Goal: Information Seeking & Learning: Learn about a topic

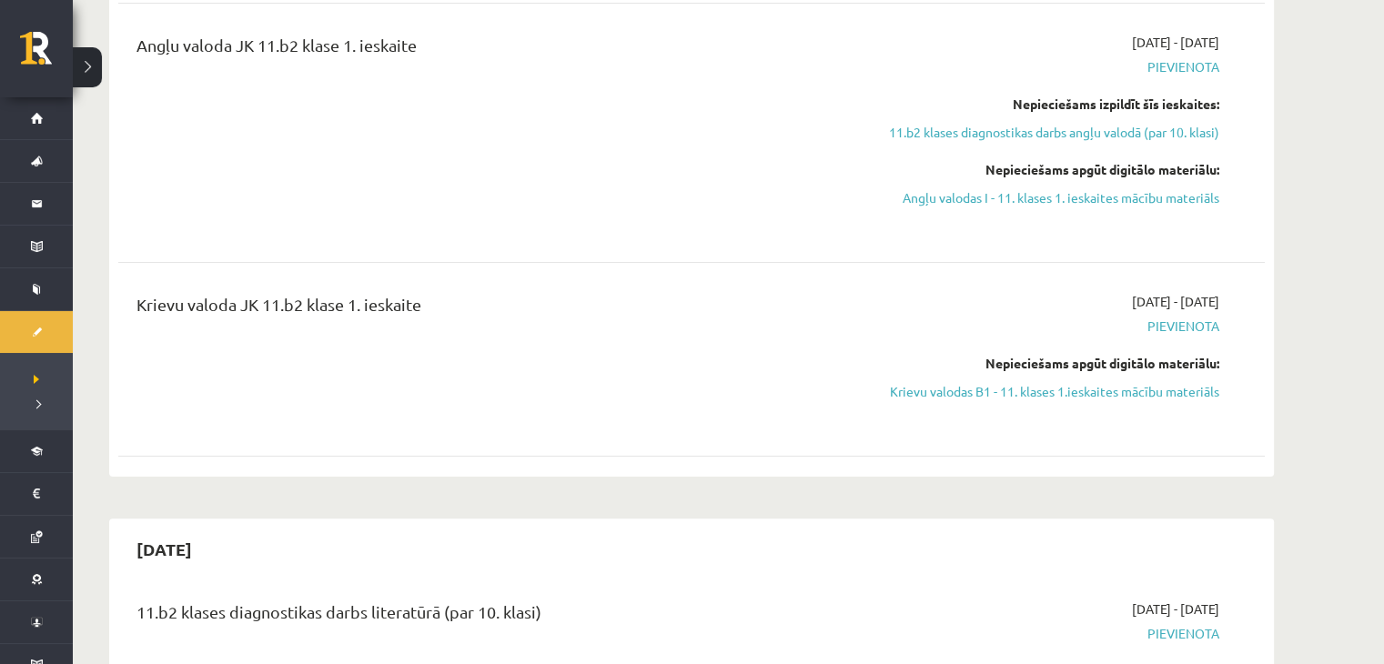
scroll to position [374, 0]
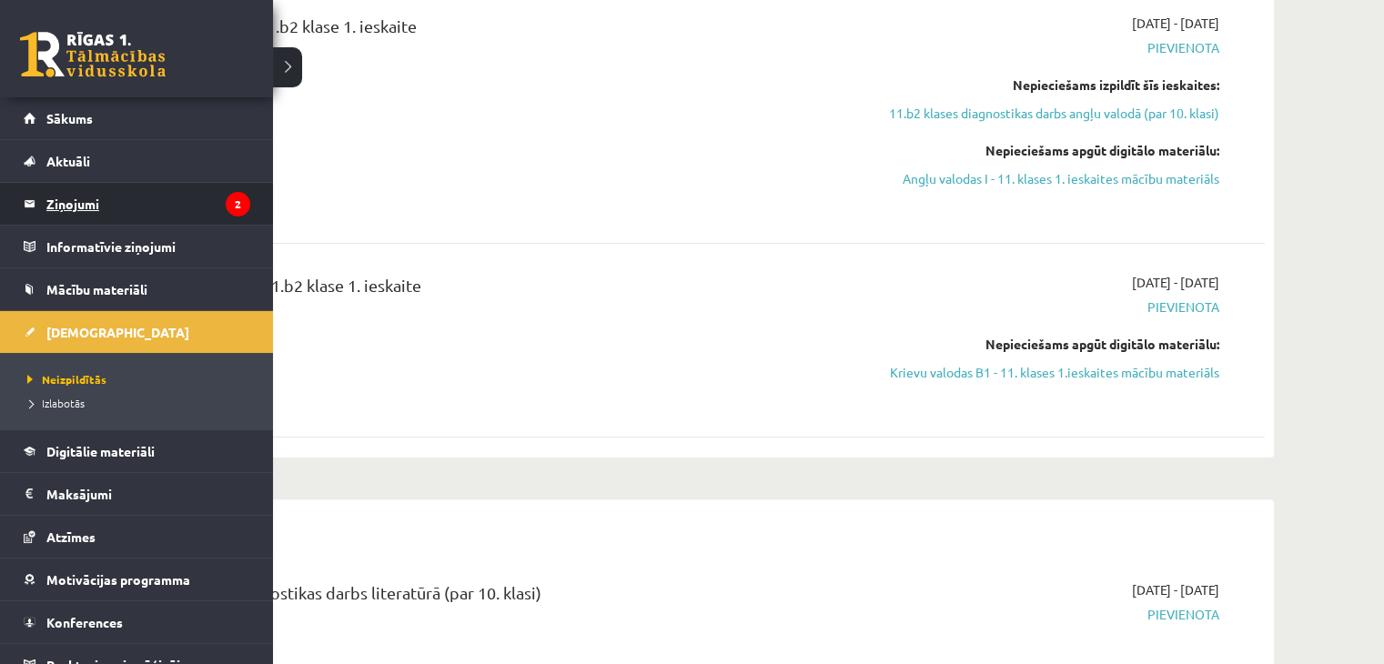
click at [87, 212] on legend "Ziņojumi 2" at bounding box center [148, 204] width 204 height 42
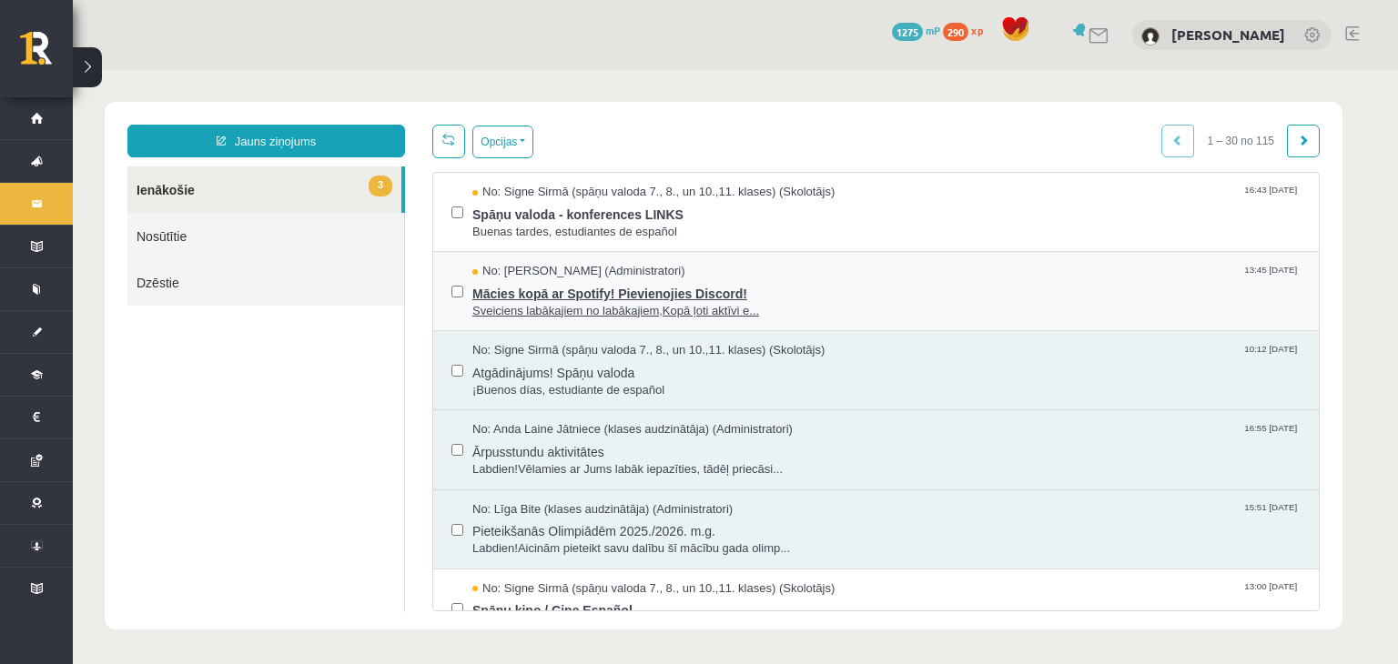
click at [601, 309] on span "Sveiciens labākajiem no labākajiem,Kopā ļoti aktīvi e..." at bounding box center [886, 311] width 828 height 17
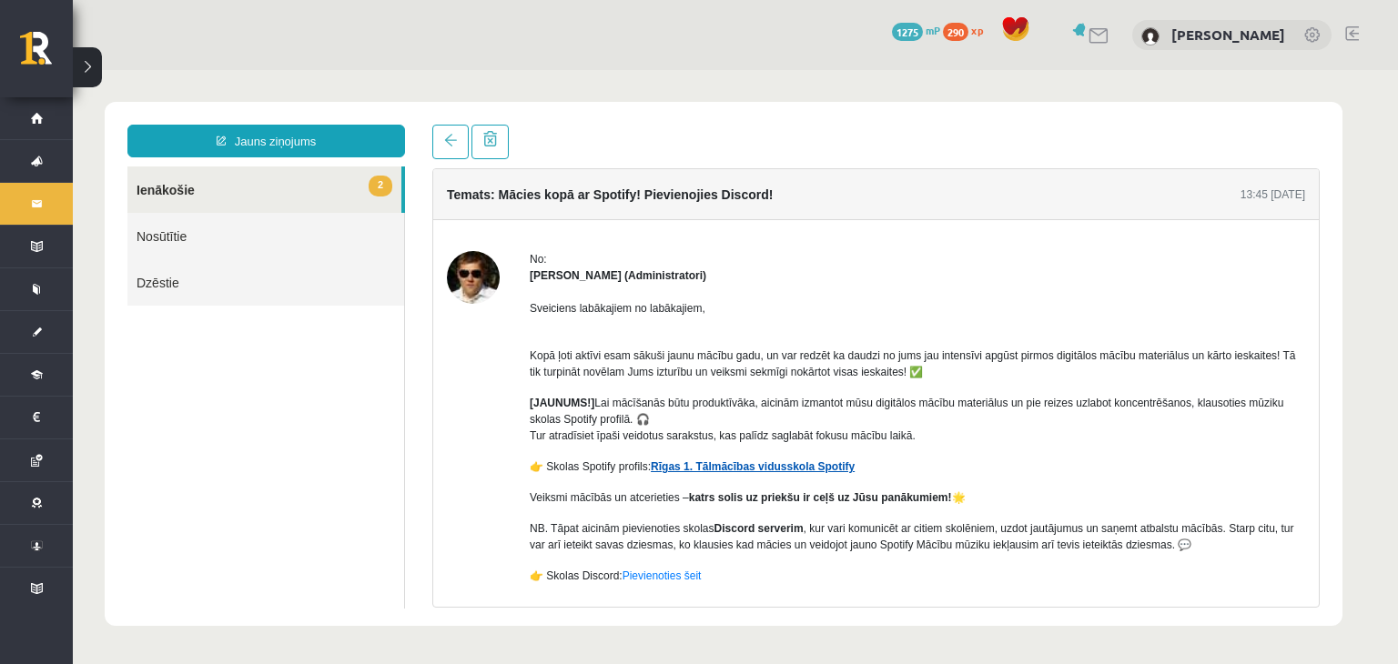
click at [695, 466] on link "Rīgas 1. Tālmācības vidusskola Spotify" at bounding box center [753, 467] width 204 height 13
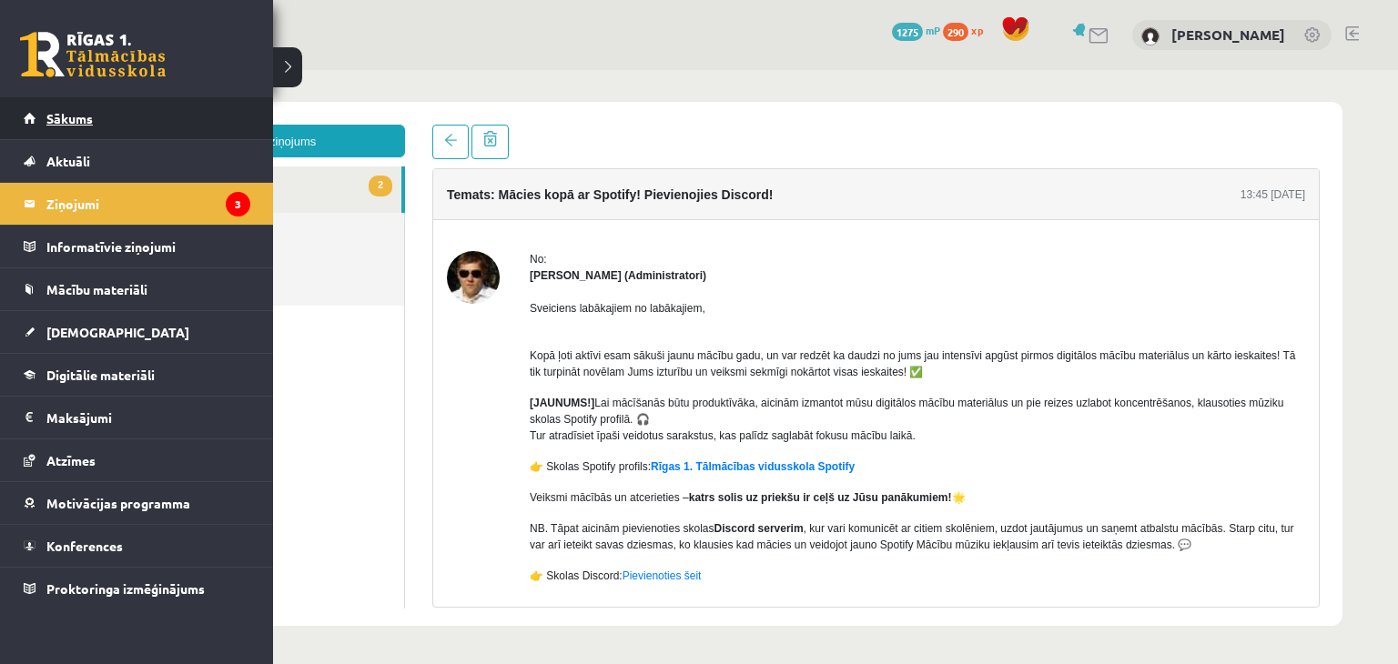
click at [53, 115] on span "Sākums" at bounding box center [69, 118] width 46 height 16
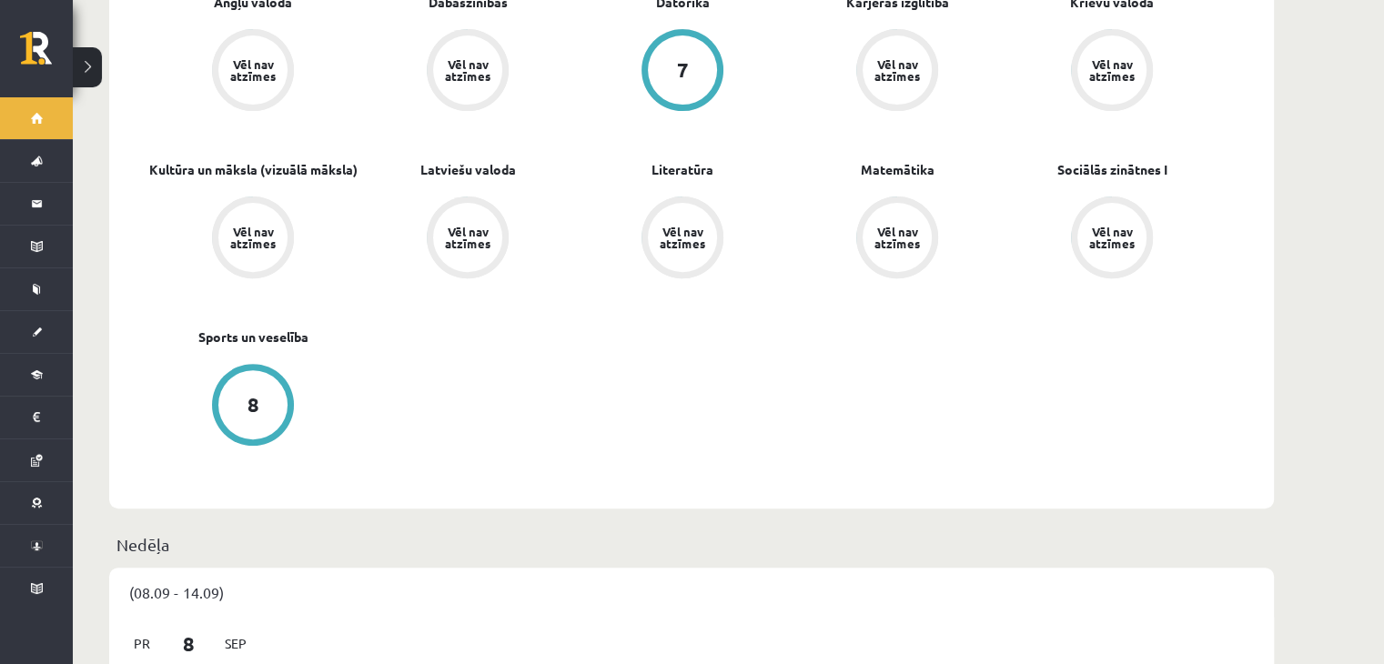
scroll to position [775, 0]
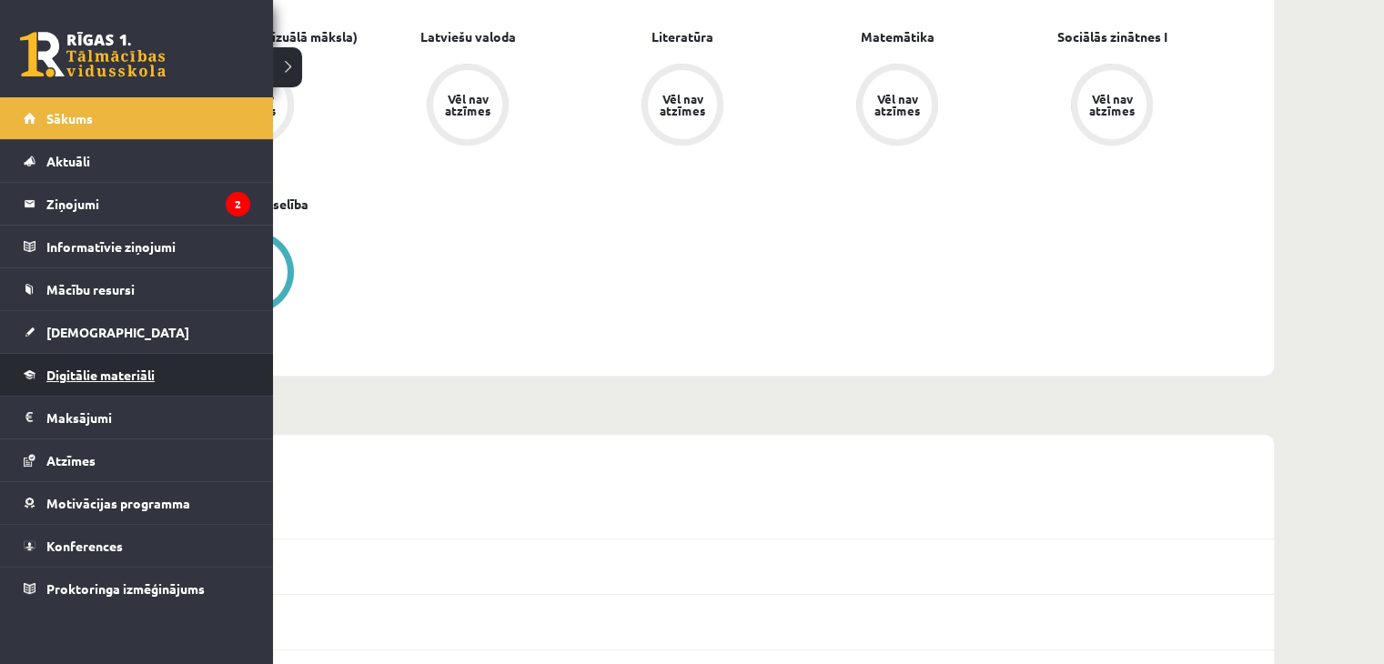
click at [92, 372] on span "Digitālie materiāli" at bounding box center [100, 375] width 108 height 16
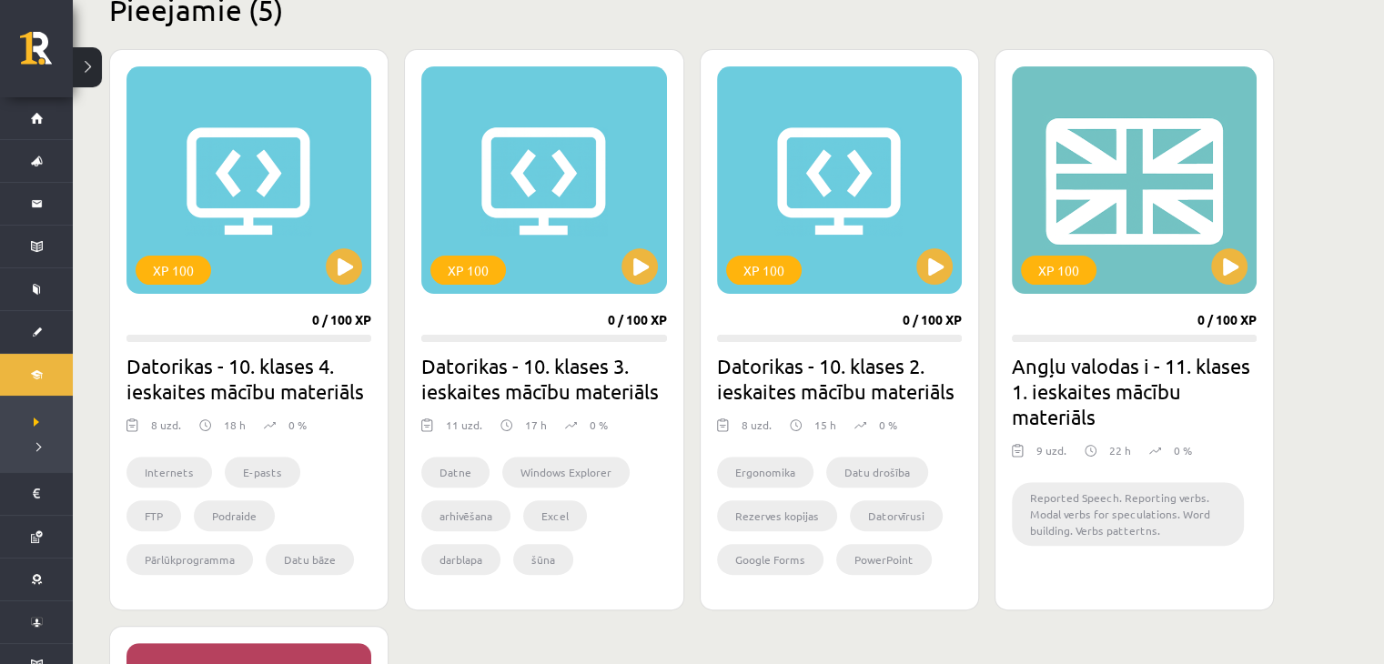
scroll to position [356, 0]
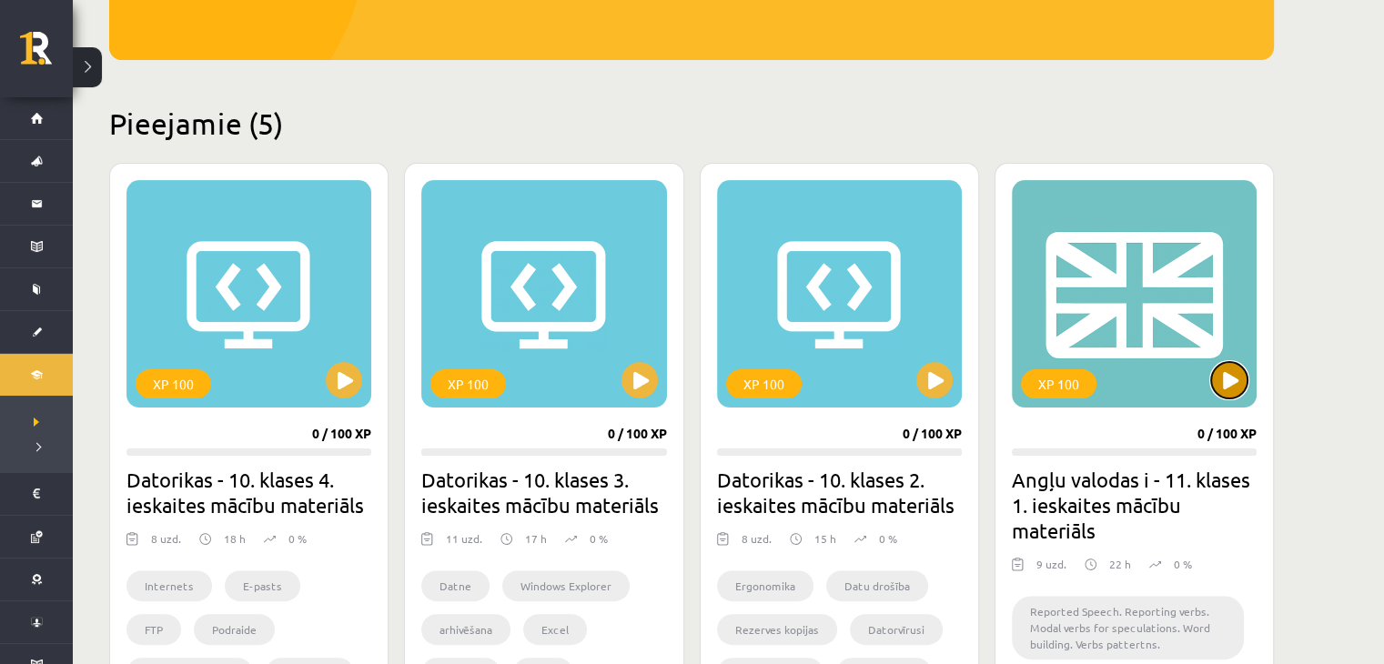
click at [1230, 380] on button at bounding box center [1229, 380] width 36 height 36
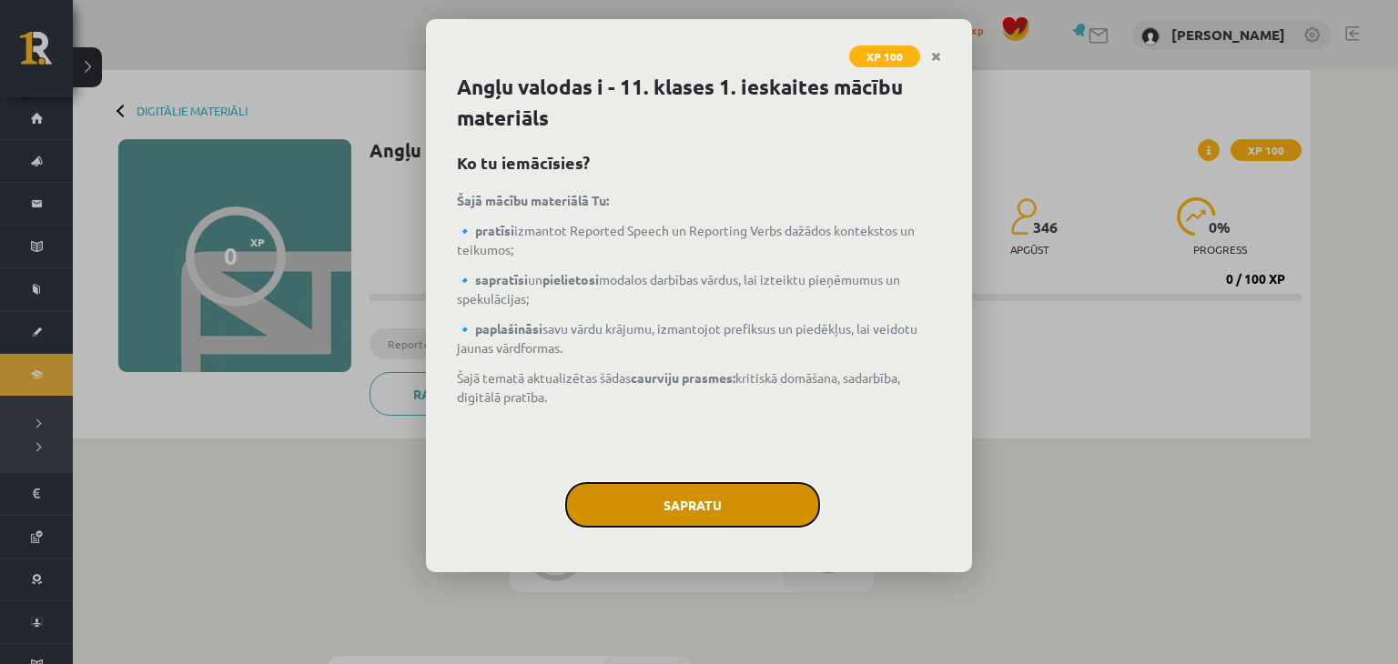
click at [732, 502] on button "Sapratu" at bounding box center [692, 505] width 255 height 46
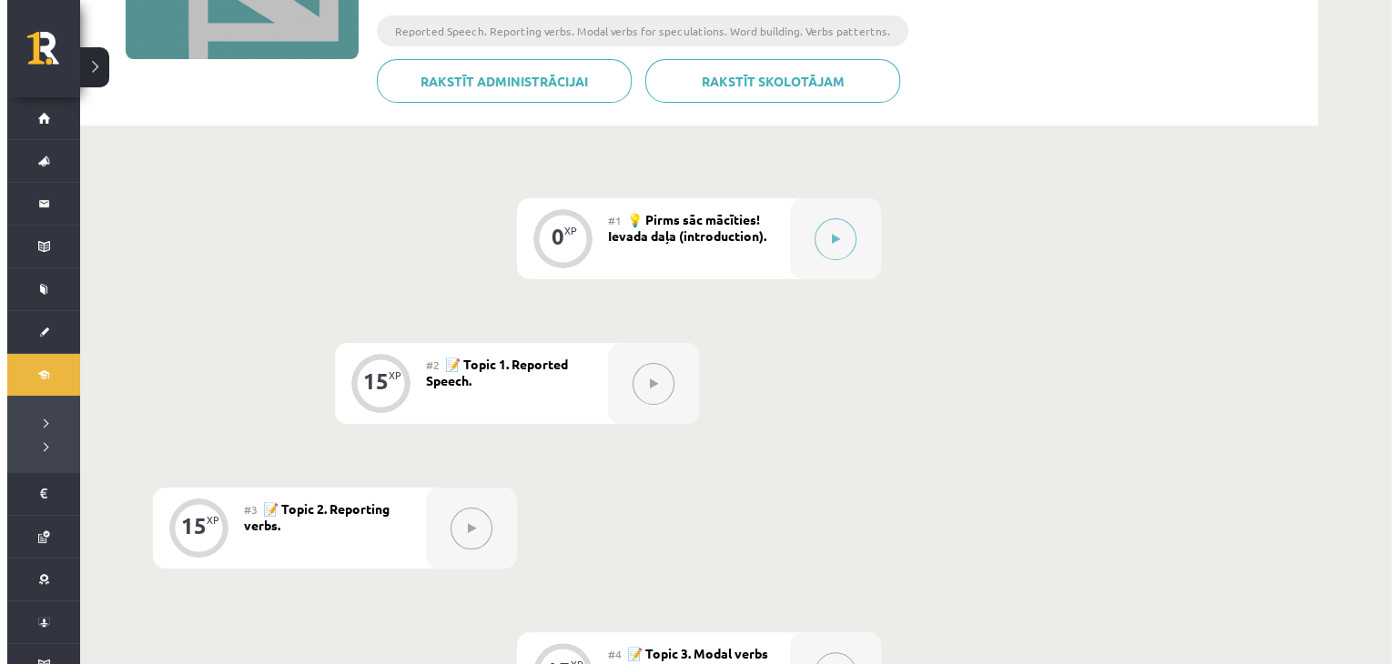
scroll to position [284, 0]
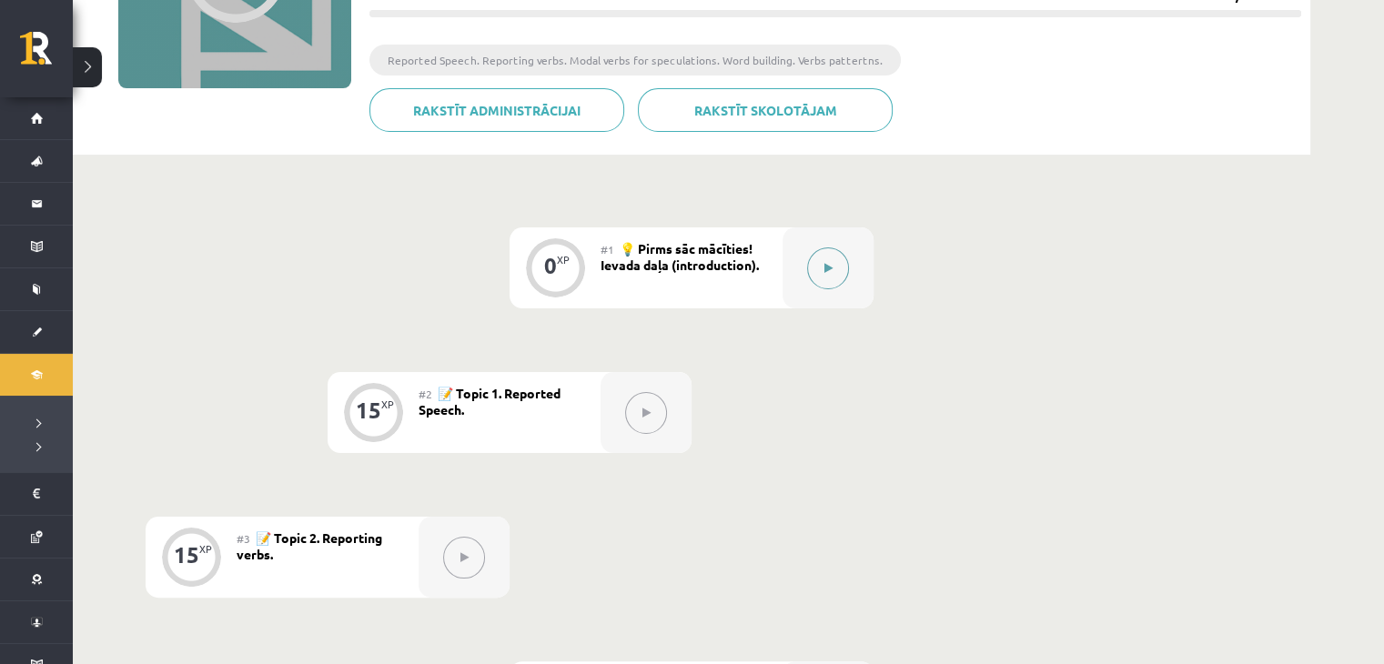
click at [839, 268] on button at bounding box center [828, 269] width 42 height 42
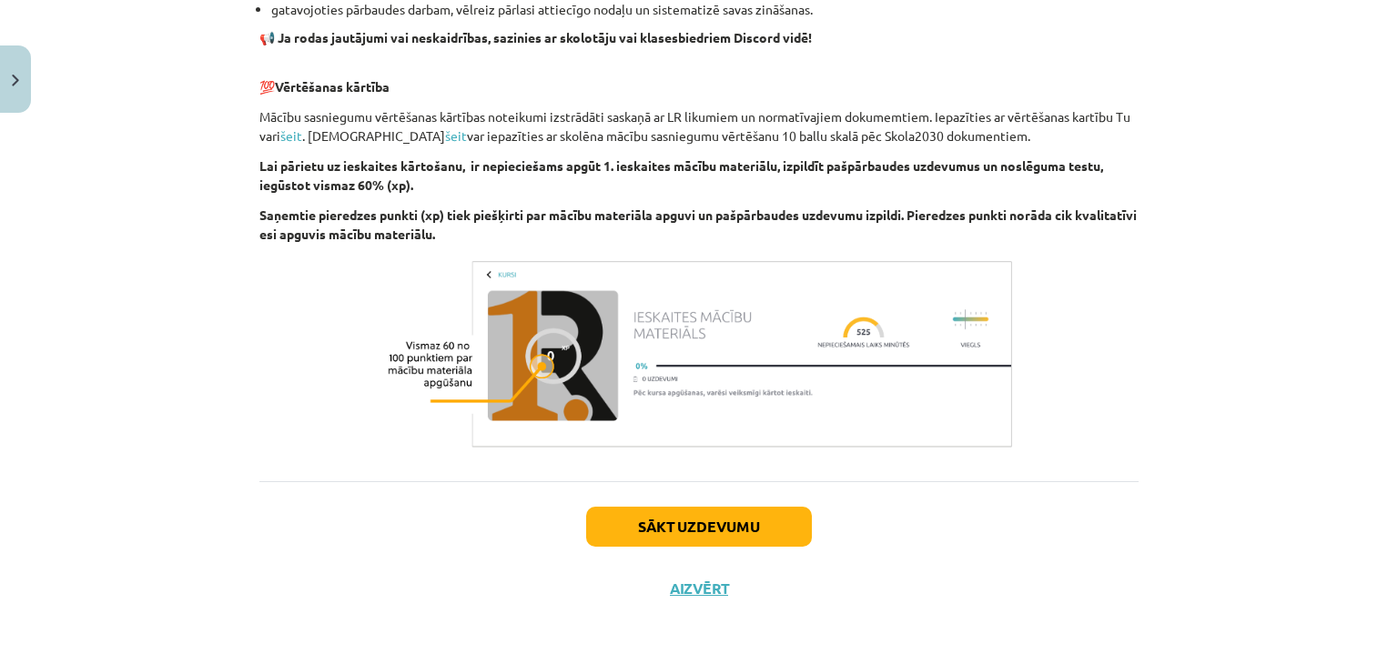
scroll to position [1249, 0]
click at [747, 520] on button "Sākt uzdevumu" at bounding box center [699, 527] width 226 height 40
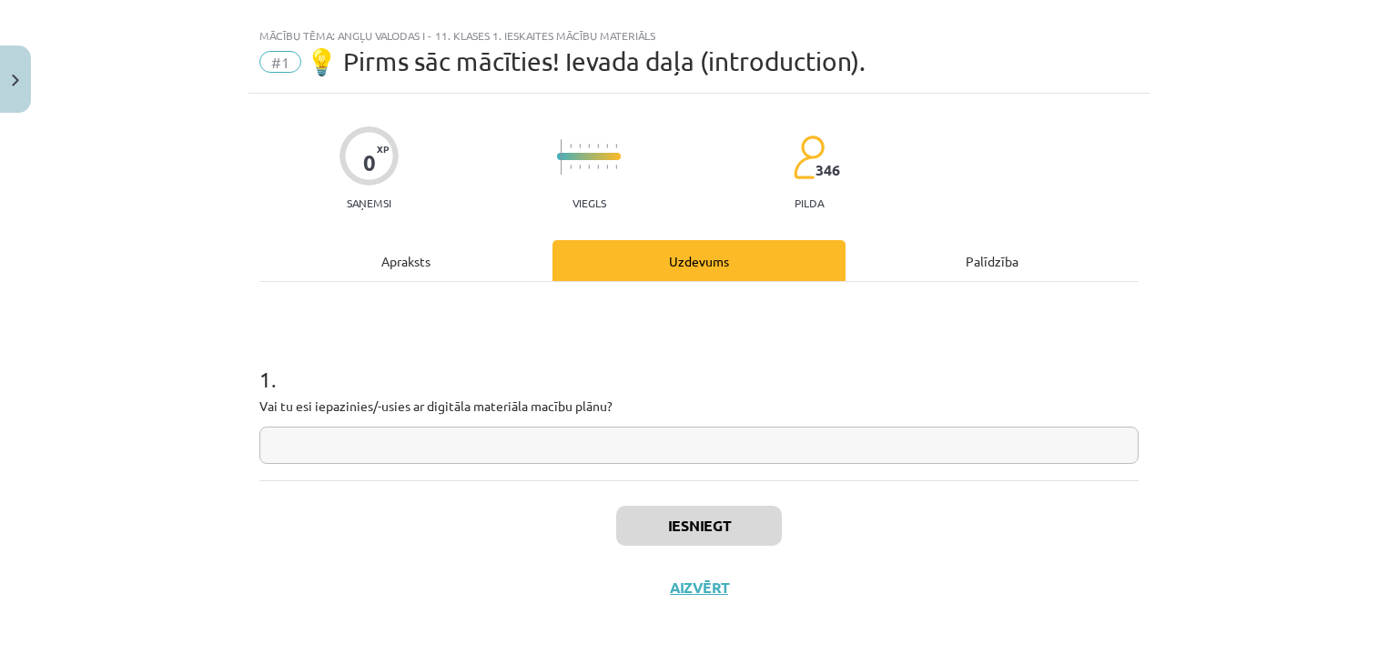
scroll to position [26, 0]
click at [584, 445] on input "text" at bounding box center [698, 446] width 879 height 37
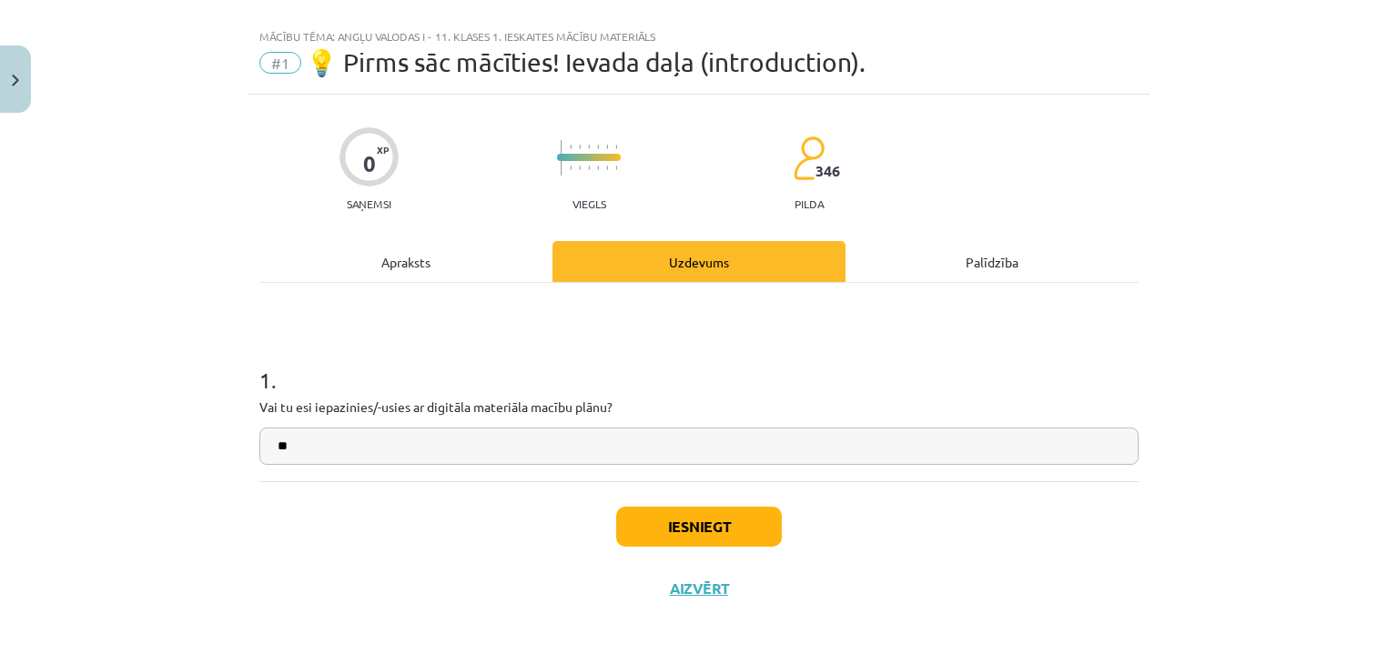
type input "**"
click at [698, 533] on button "Iesniegt" at bounding box center [699, 527] width 166 height 40
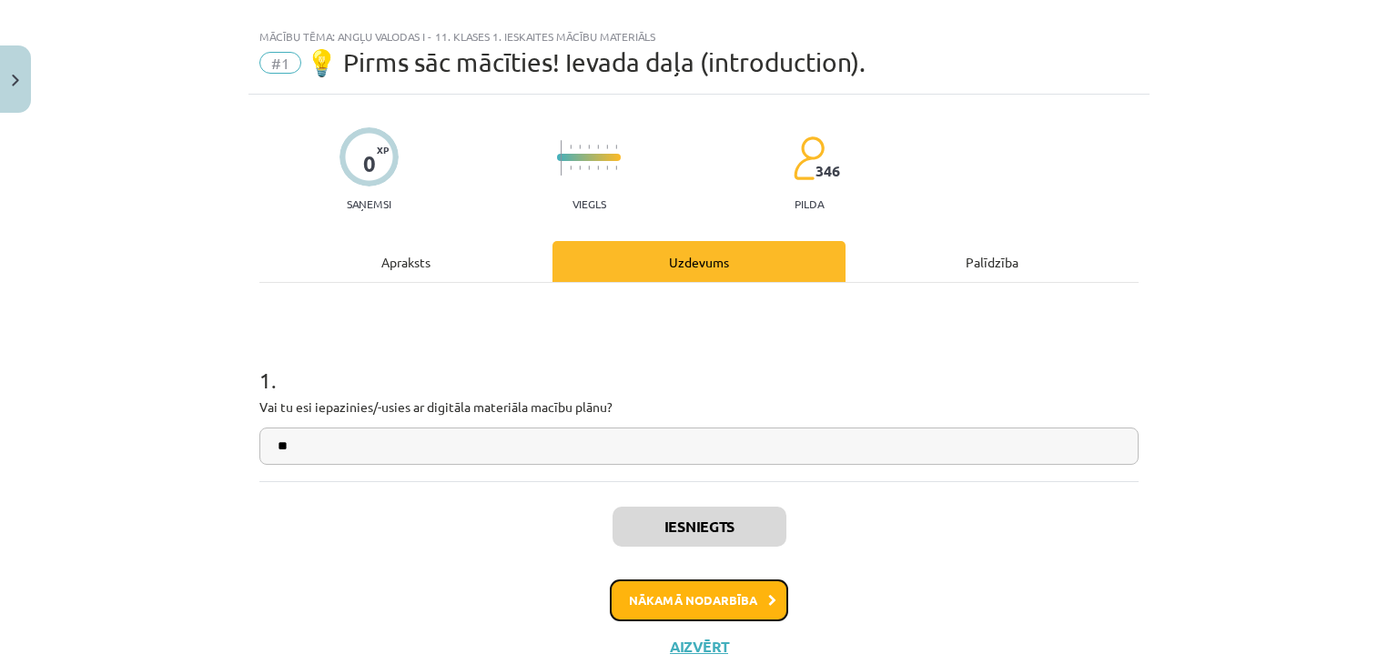
click at [724, 602] on button "Nākamā nodarbība" at bounding box center [699, 601] width 178 height 42
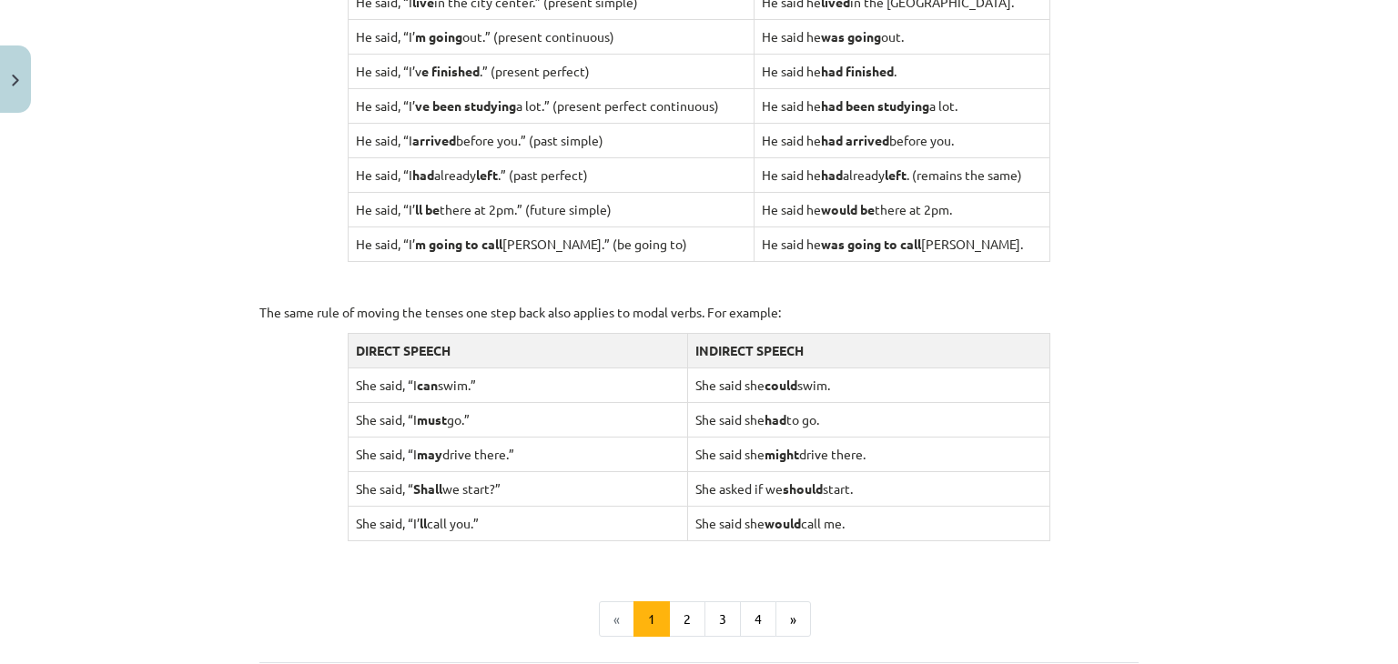
scroll to position [1791, 0]
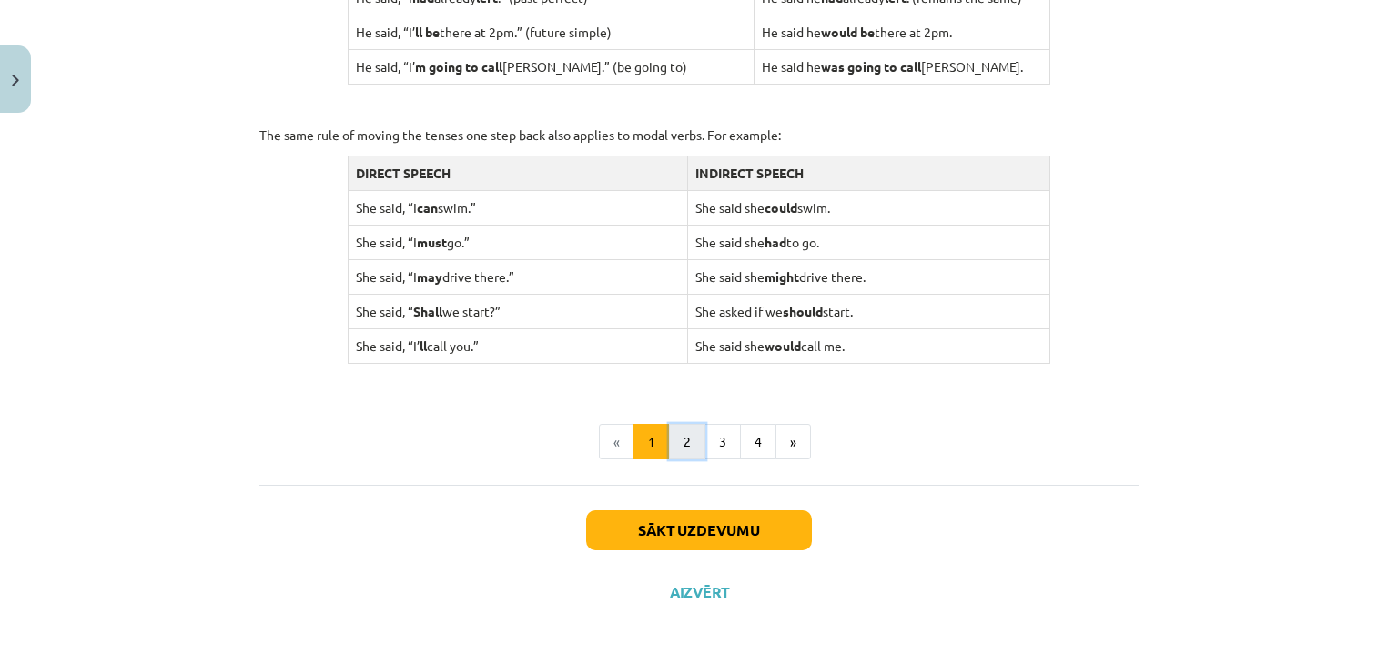
click at [681, 434] on button "2" at bounding box center [687, 442] width 36 height 36
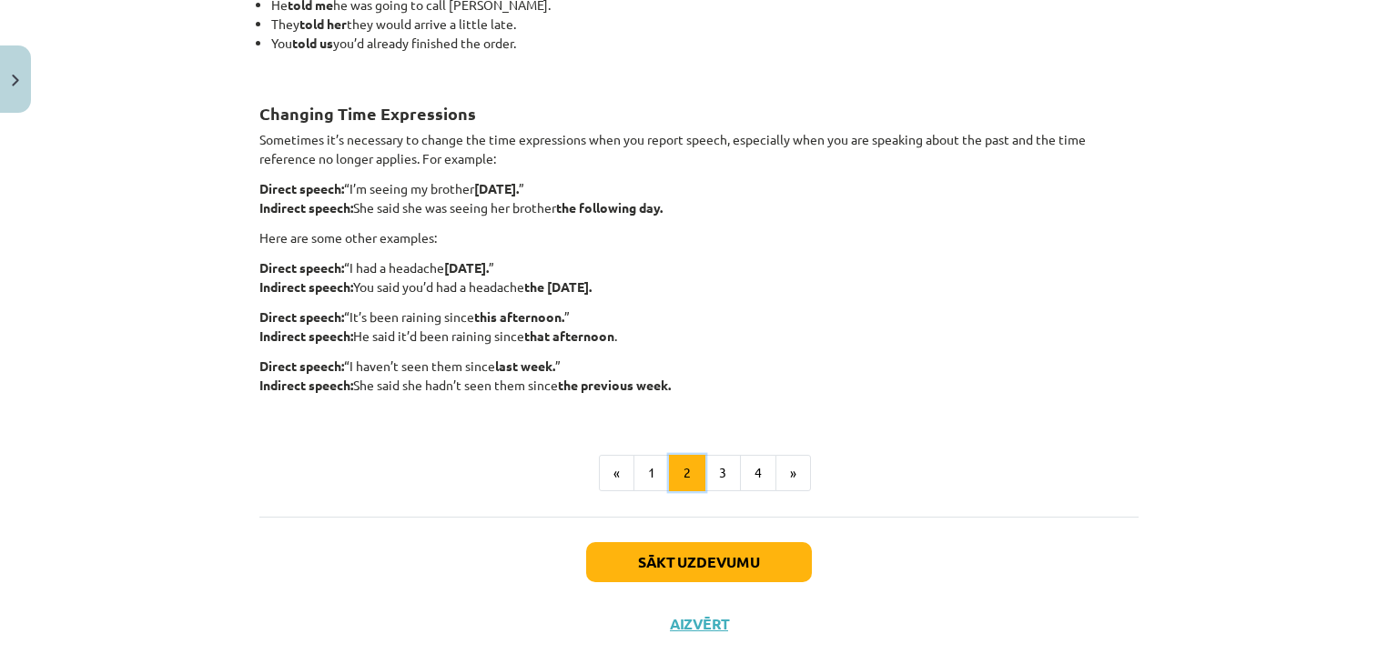
scroll to position [464, 0]
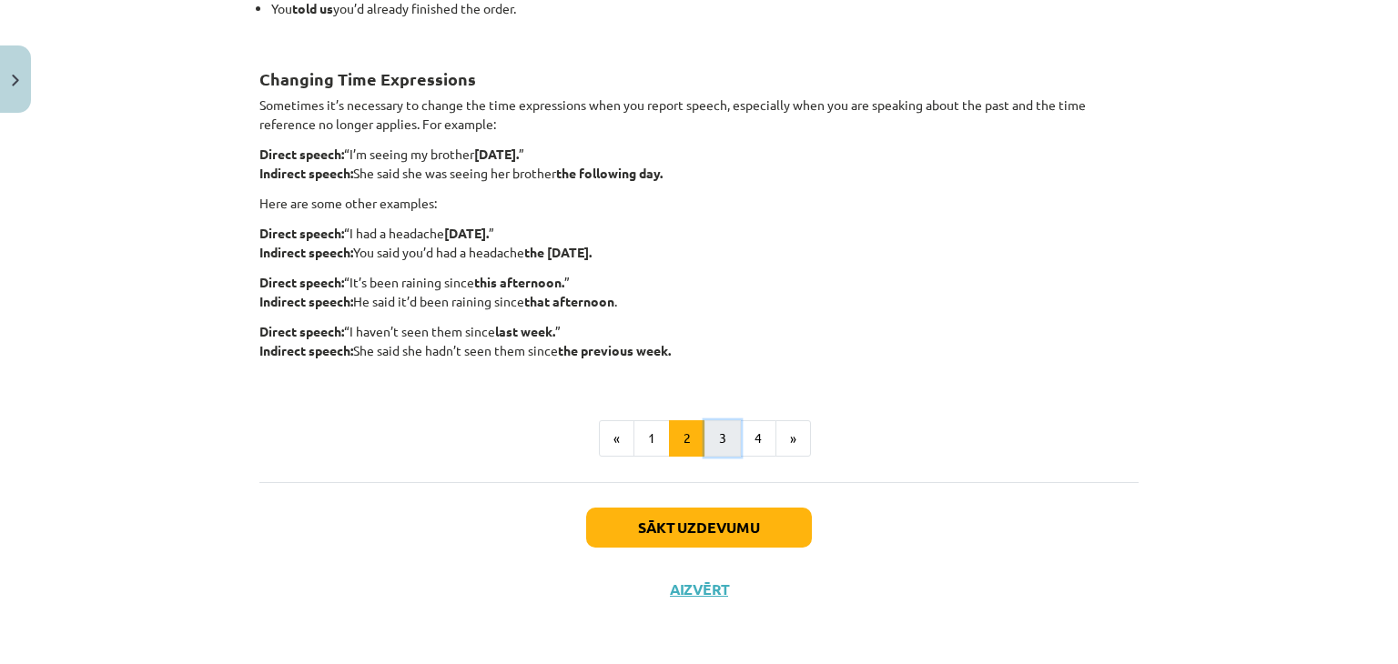
click at [706, 437] on button "3" at bounding box center [722, 438] width 36 height 36
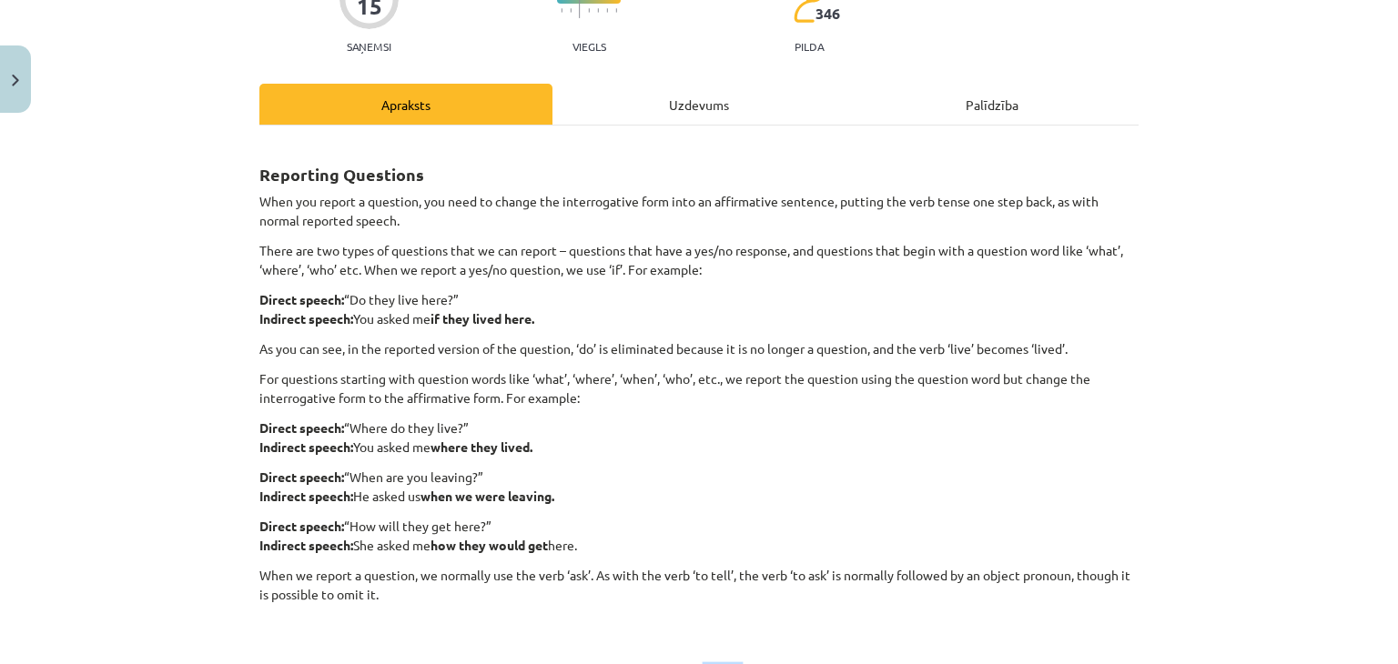
scroll to position [428, 0]
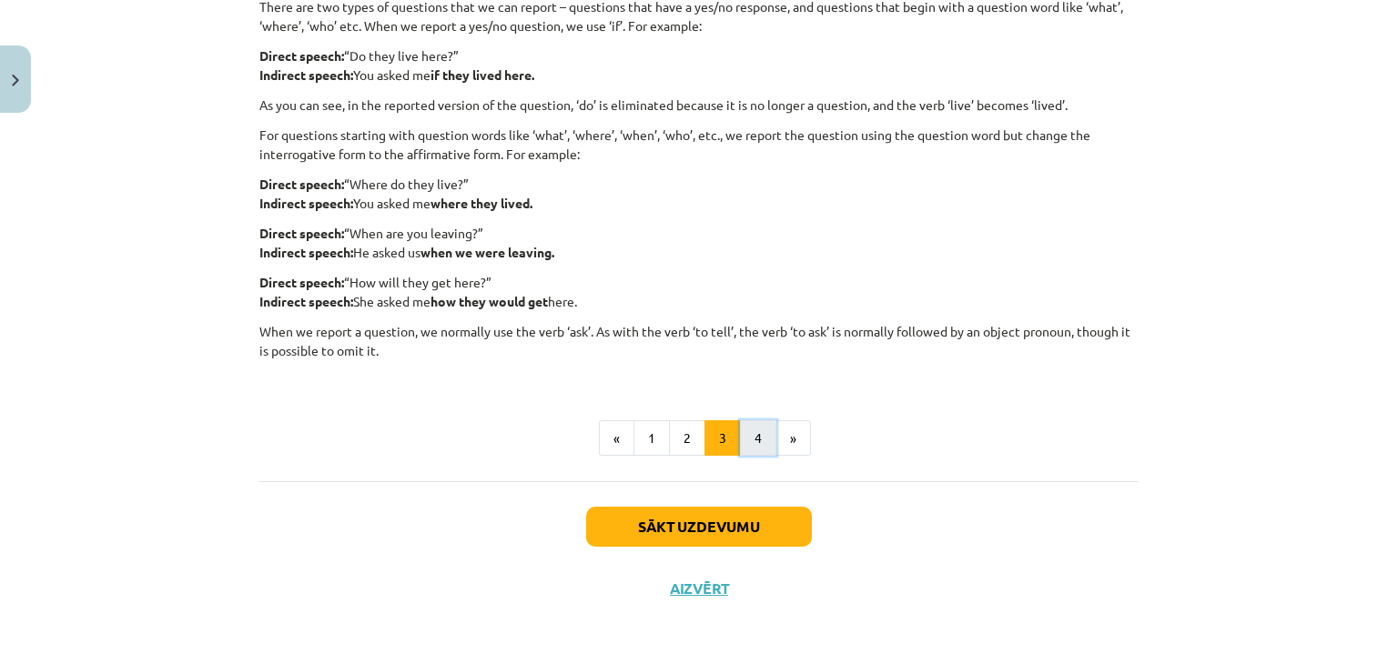
click at [754, 445] on button "4" at bounding box center [758, 438] width 36 height 36
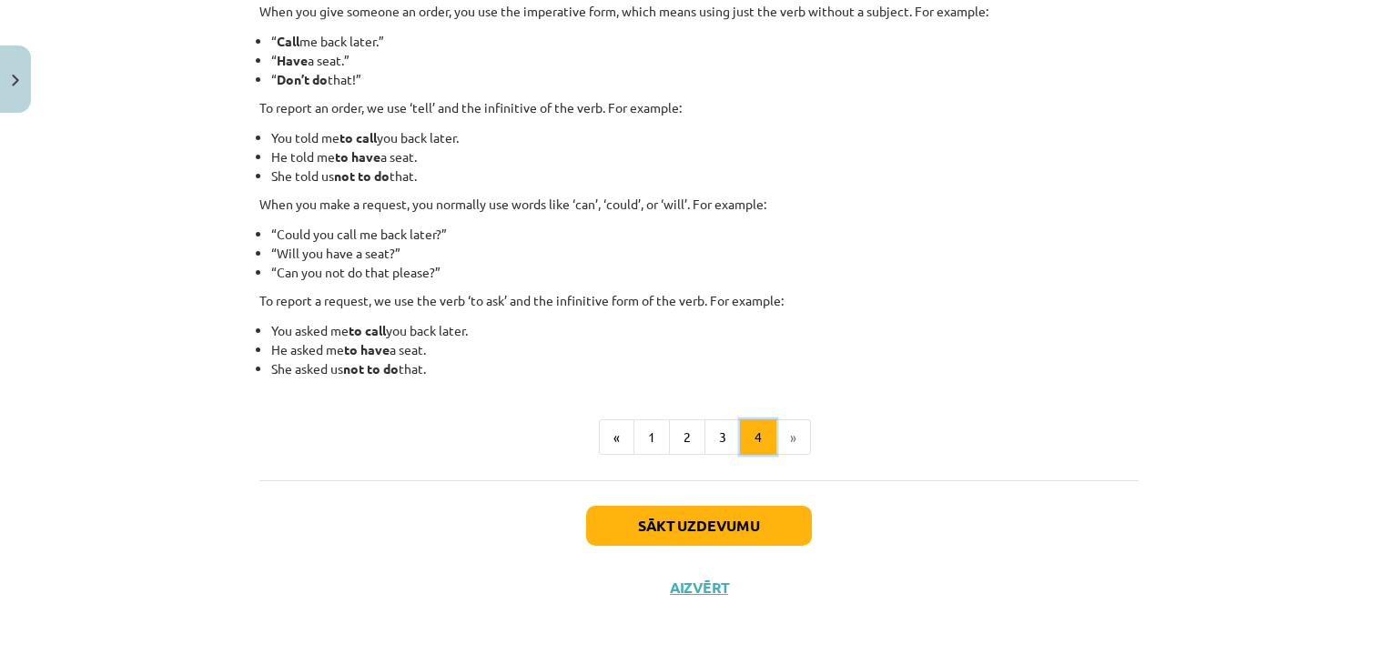
scroll to position [325, 0]
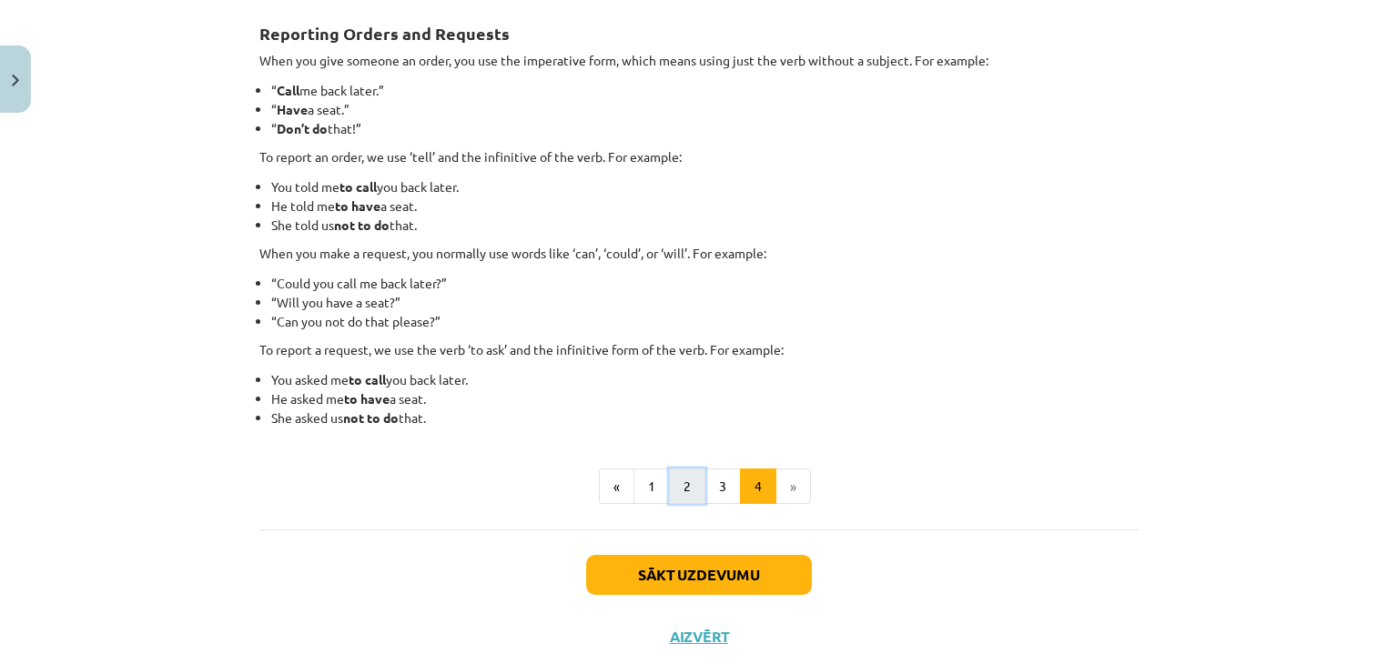
click at [680, 478] on button "2" at bounding box center [687, 487] width 36 height 36
